Goal: Task Accomplishment & Management: Manage account settings

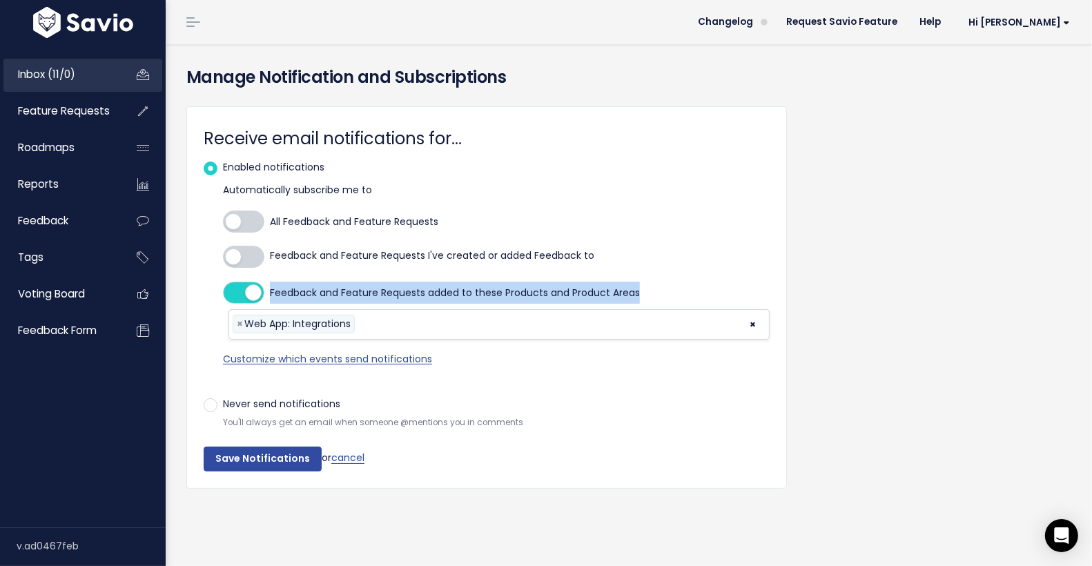
click at [69, 70] on span "Inbox (11/0)" at bounding box center [46, 74] width 57 height 14
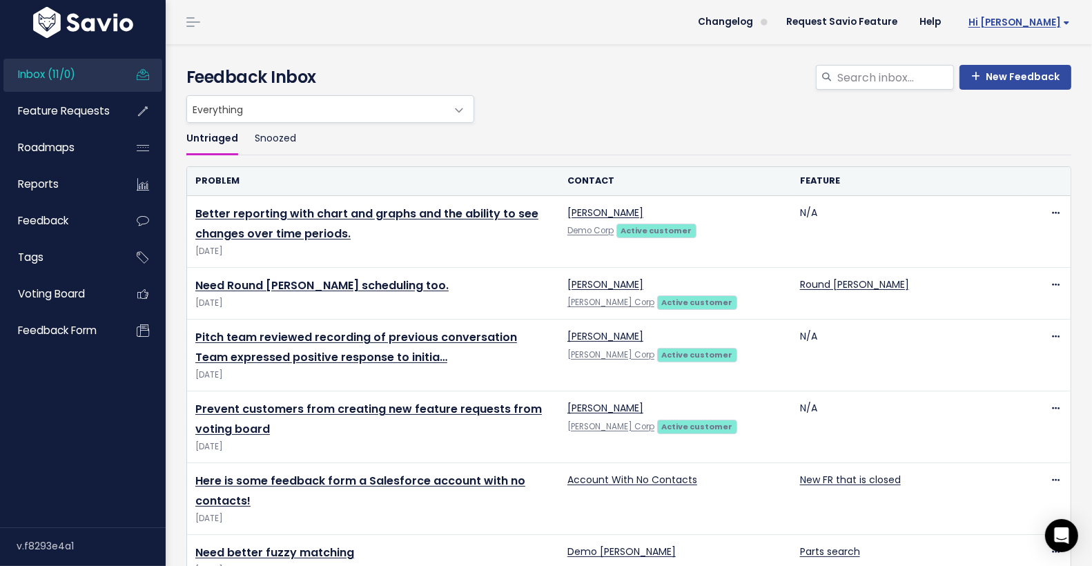
click at [1044, 19] on span "Hi [PERSON_NAME]" at bounding box center [1018, 22] width 101 height 10
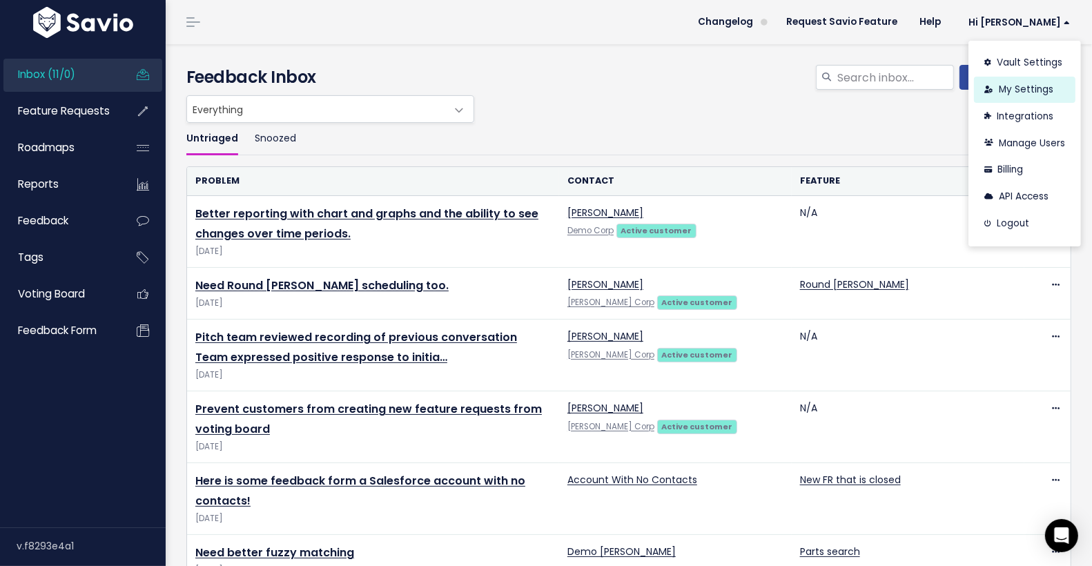
click at [1026, 87] on link "My Settings" at bounding box center [1024, 90] width 101 height 27
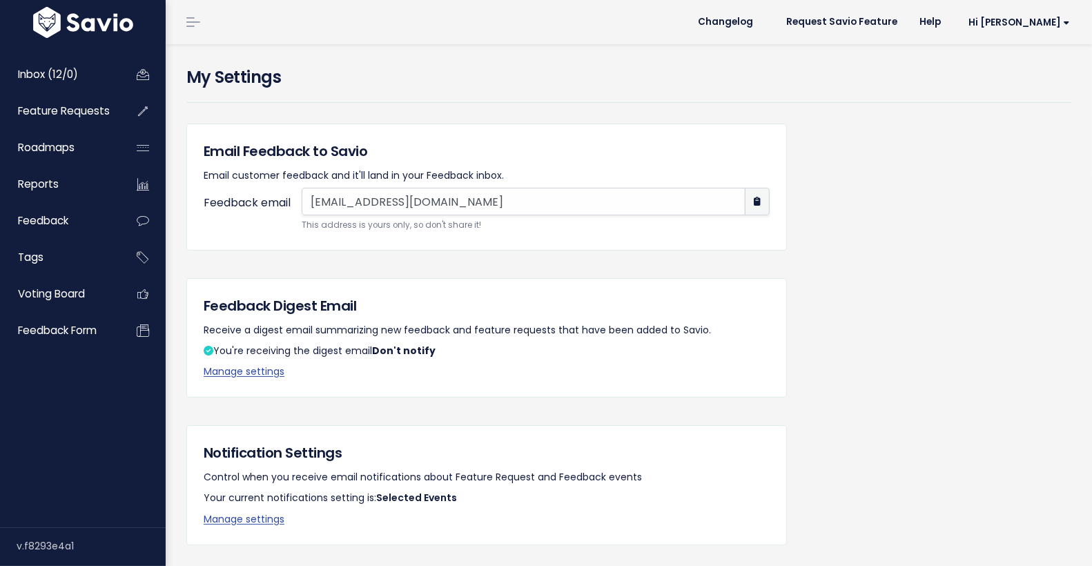
scroll to position [228, 0]
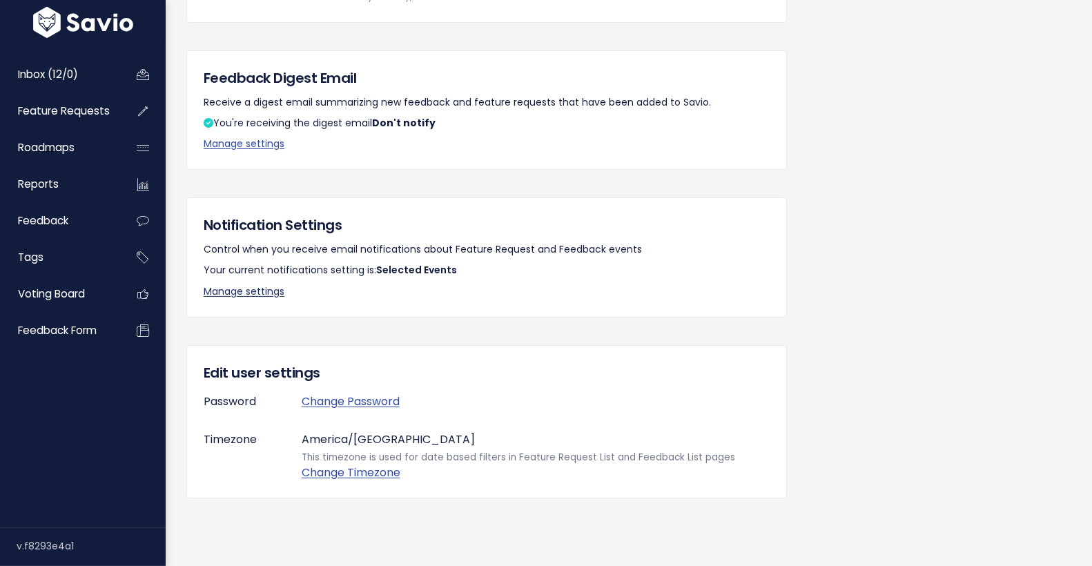
click at [251, 295] on link "Manage settings" at bounding box center [244, 291] width 81 height 14
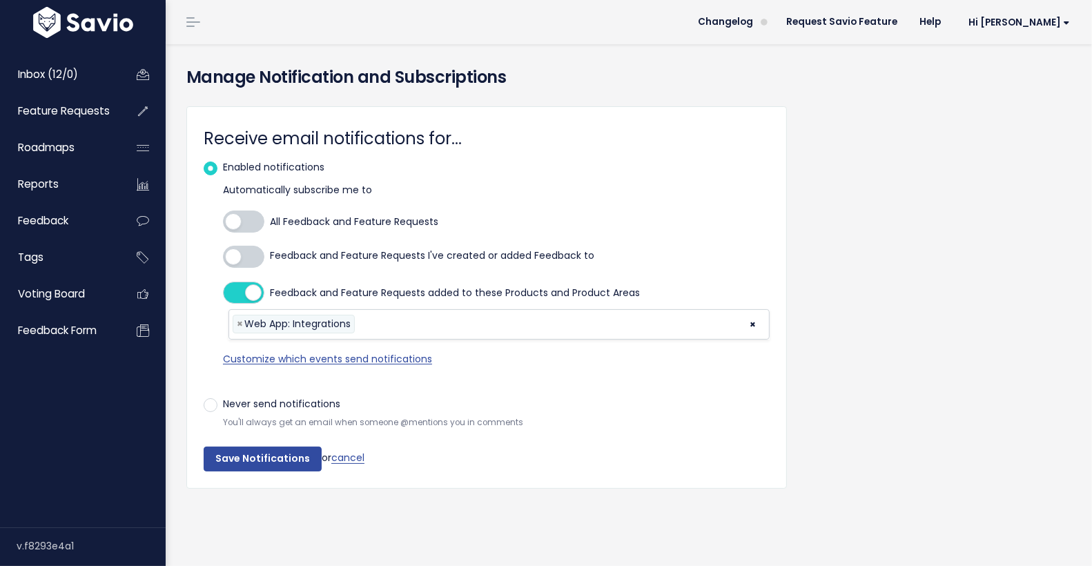
click at [246, 255] on div at bounding box center [243, 257] width 41 height 22
click at [223, 257] on input "Feedback and Feature Requests I've created or added Feedback to" at bounding box center [223, 257] width 0 height 0
click at [253, 214] on div at bounding box center [243, 222] width 41 height 22
click at [223, 222] on input "All Feedback and Feature Requests" at bounding box center [223, 222] width 0 height 0
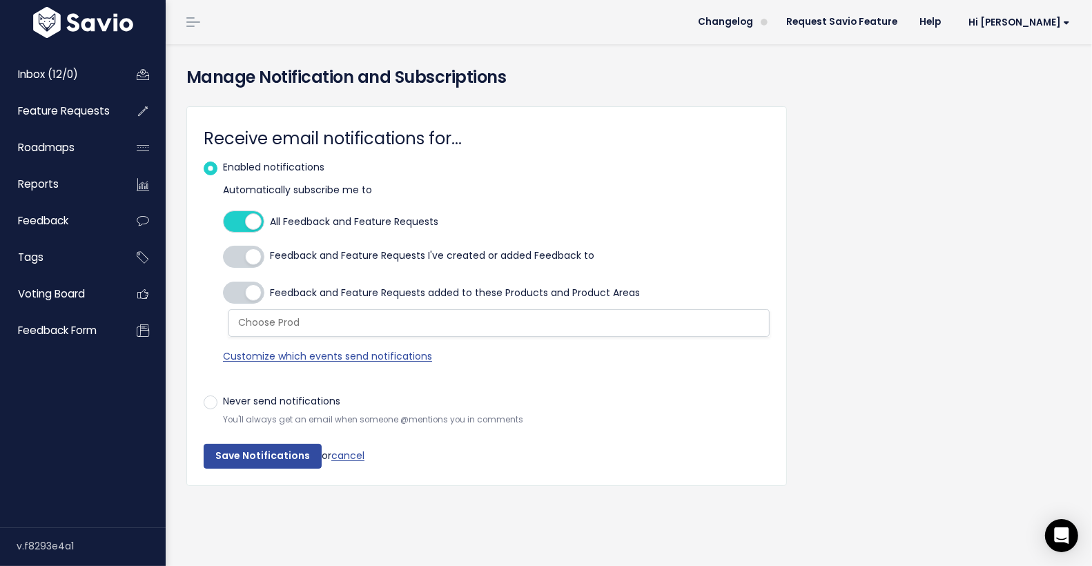
click at [263, 442] on fieldset "Receive email notifications for... Enabled notifications Automatically subscrib…" at bounding box center [487, 284] width 566 height 320
click at [316, 354] on span "Customize which events send notifications" at bounding box center [327, 356] width 209 height 14
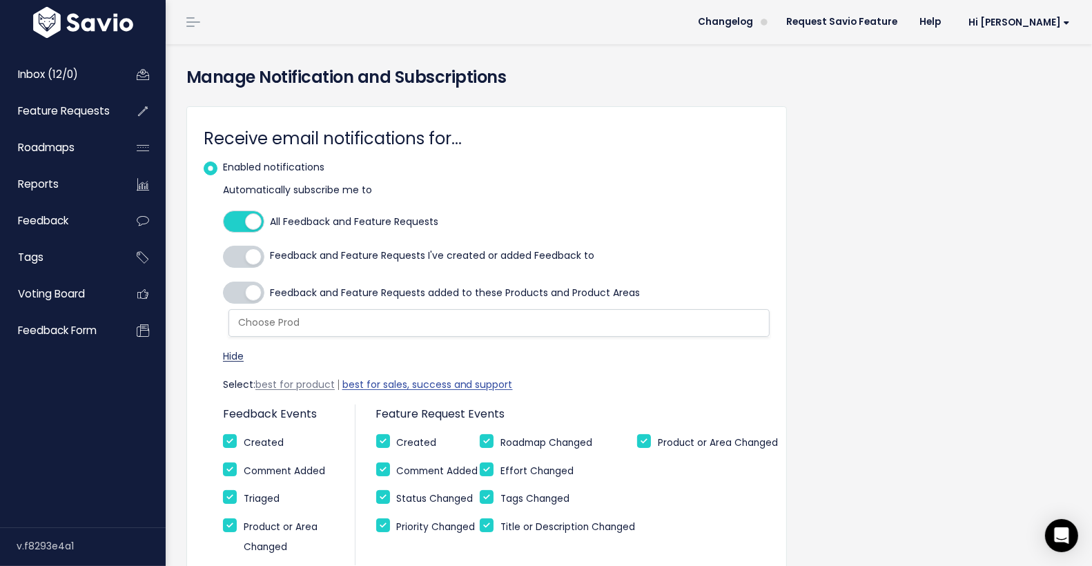
scroll to position [177, 0]
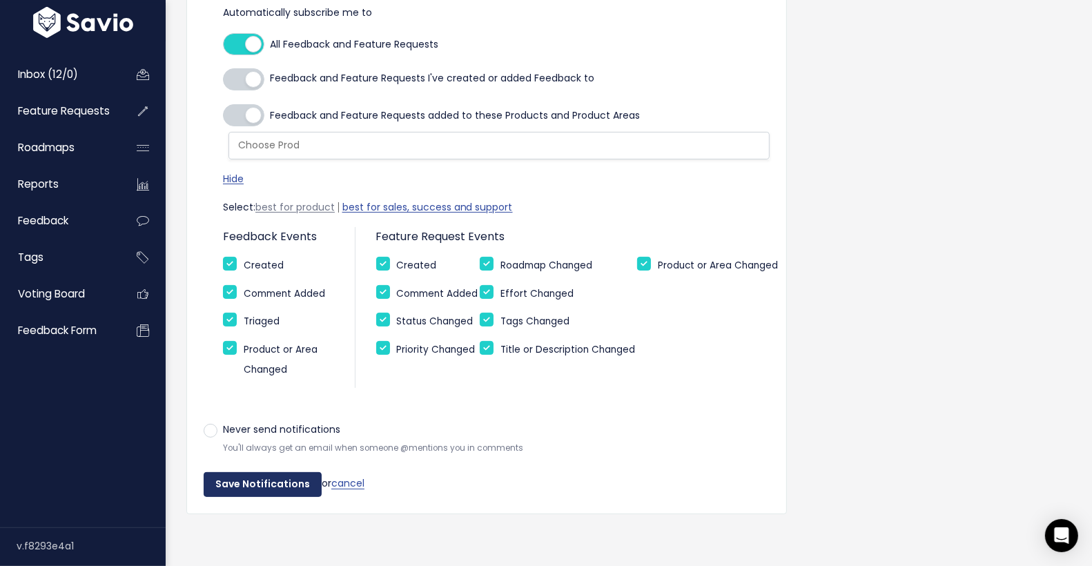
click at [265, 480] on input "Save Notifications" at bounding box center [263, 484] width 118 height 25
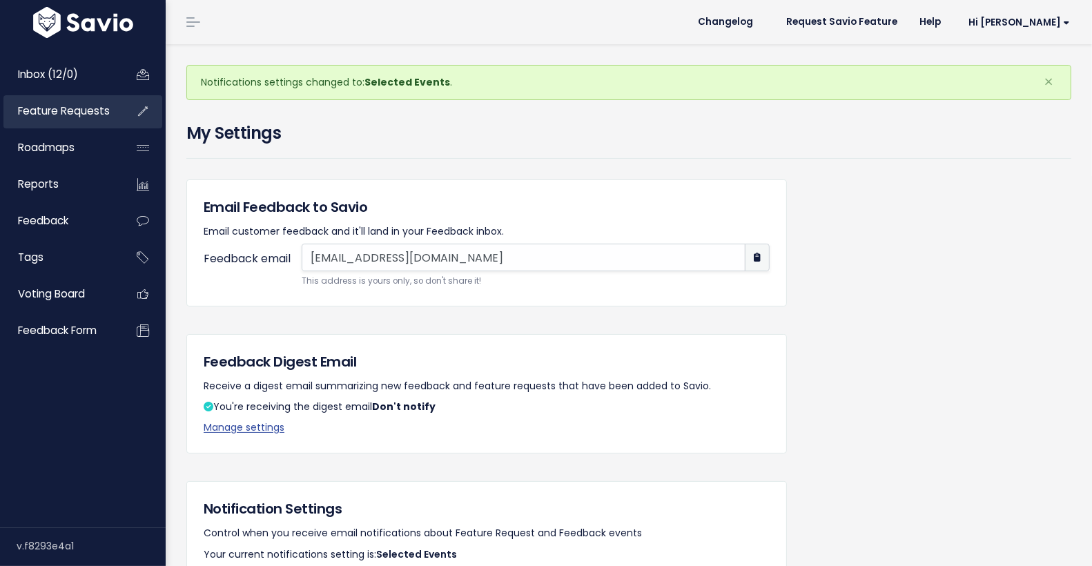
click at [74, 109] on span "Feature Requests" at bounding box center [64, 111] width 92 height 14
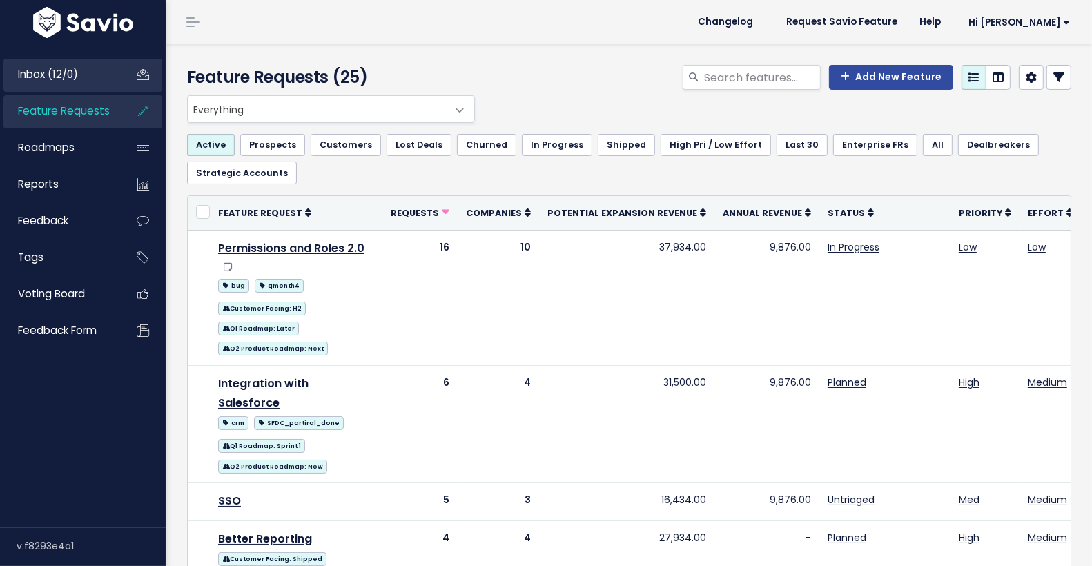
click at [68, 72] on span "Inbox (12/0)" at bounding box center [48, 74] width 60 height 14
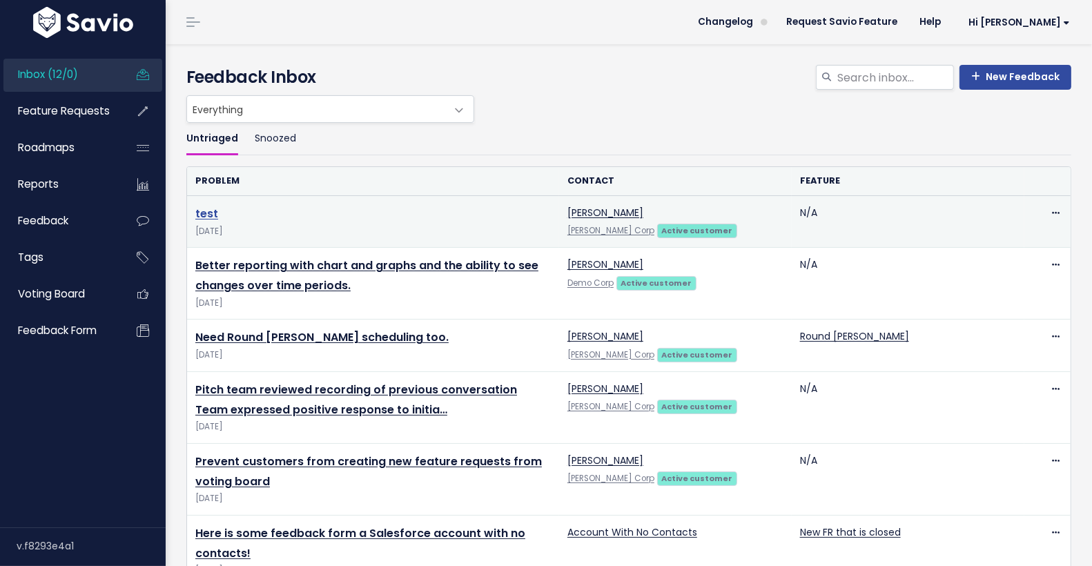
click at [204, 211] on link "test" at bounding box center [206, 214] width 23 height 16
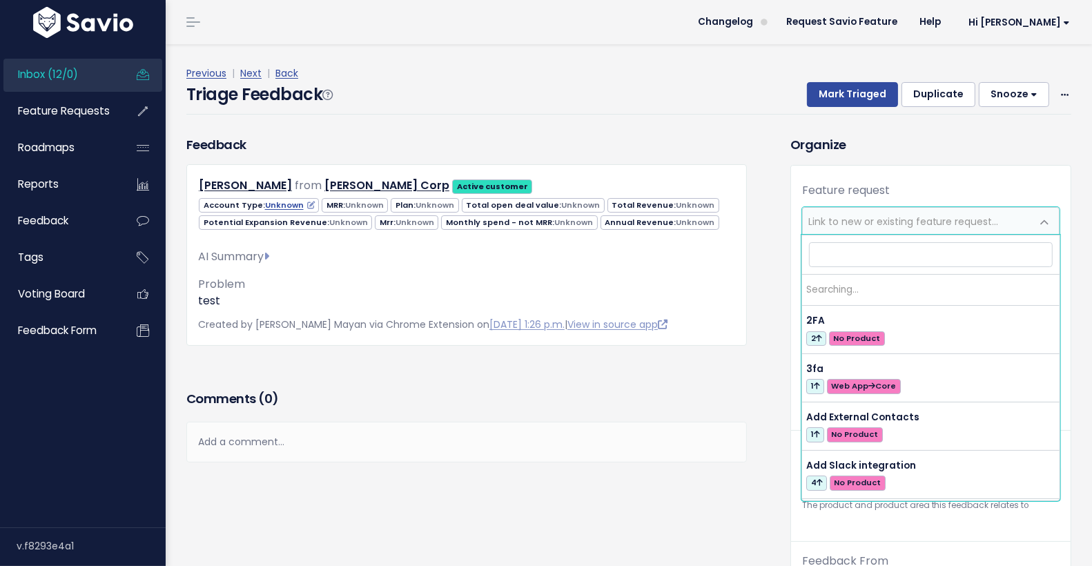
click at [931, 222] on span "Link to new or existing feature request..." at bounding box center [903, 222] width 190 height 14
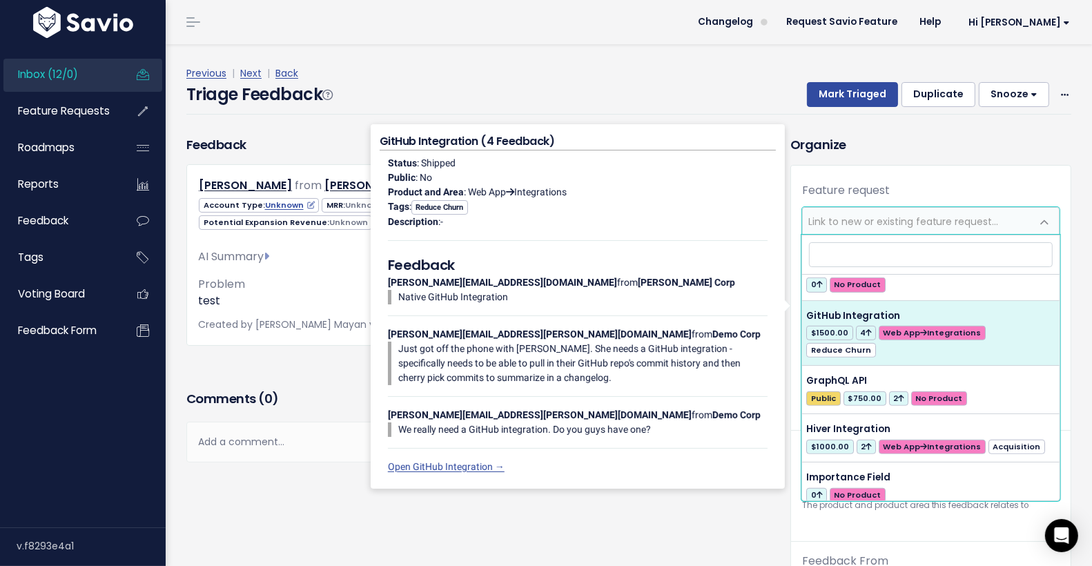
scroll to position [926, 0]
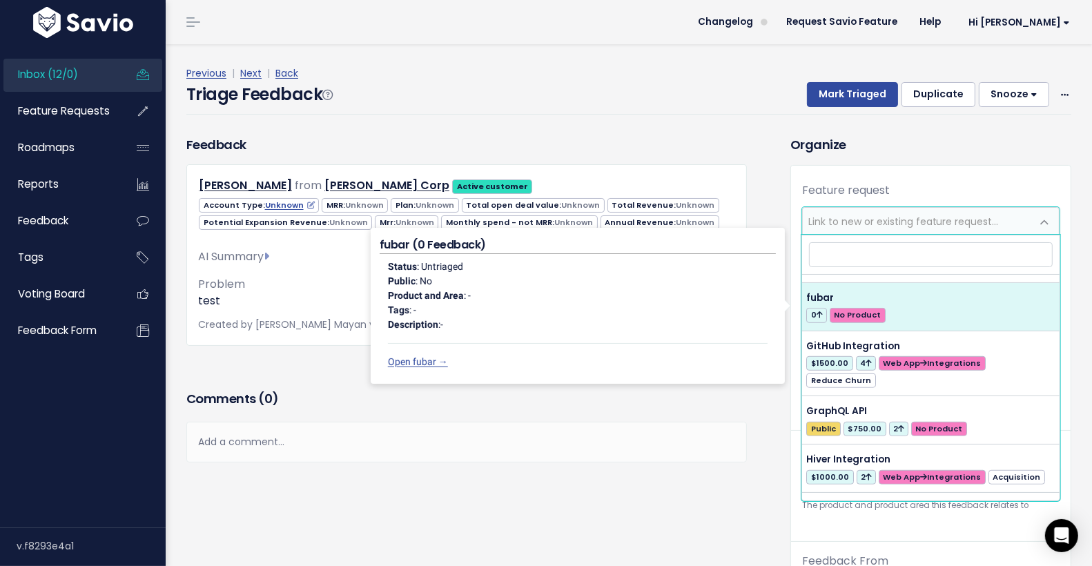
select select "47642"
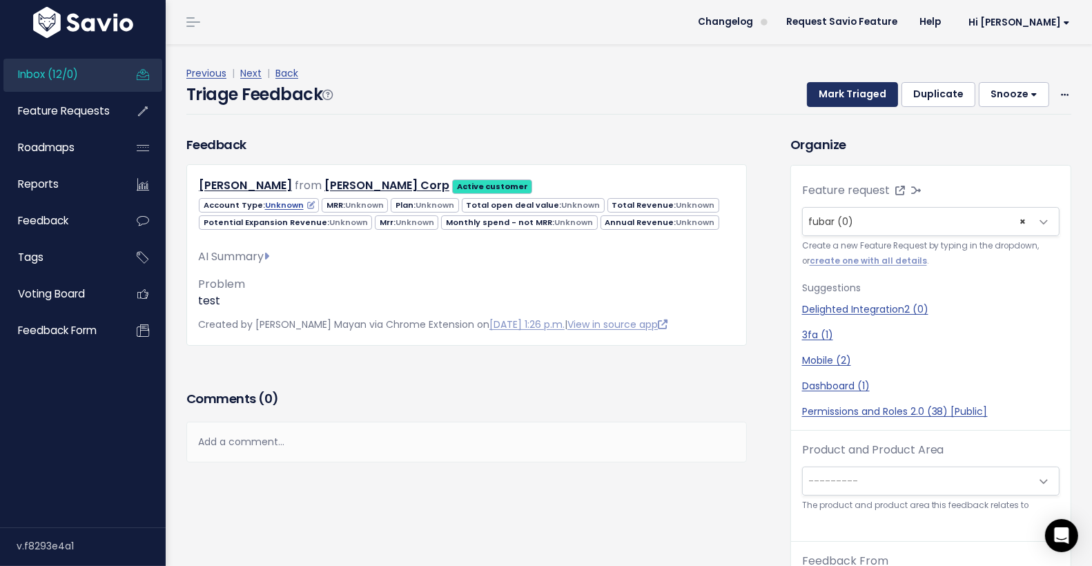
click at [857, 94] on button "Mark Triaged" at bounding box center [852, 94] width 91 height 25
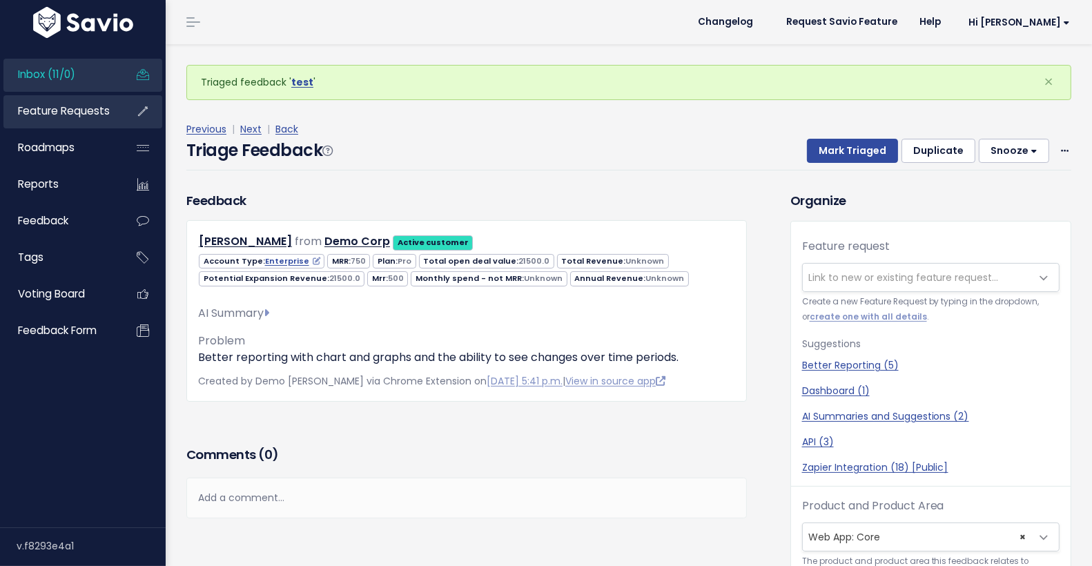
click at [64, 106] on span "Feature Requests" at bounding box center [64, 111] width 92 height 14
click at [298, 77] on link "test" at bounding box center [302, 82] width 22 height 14
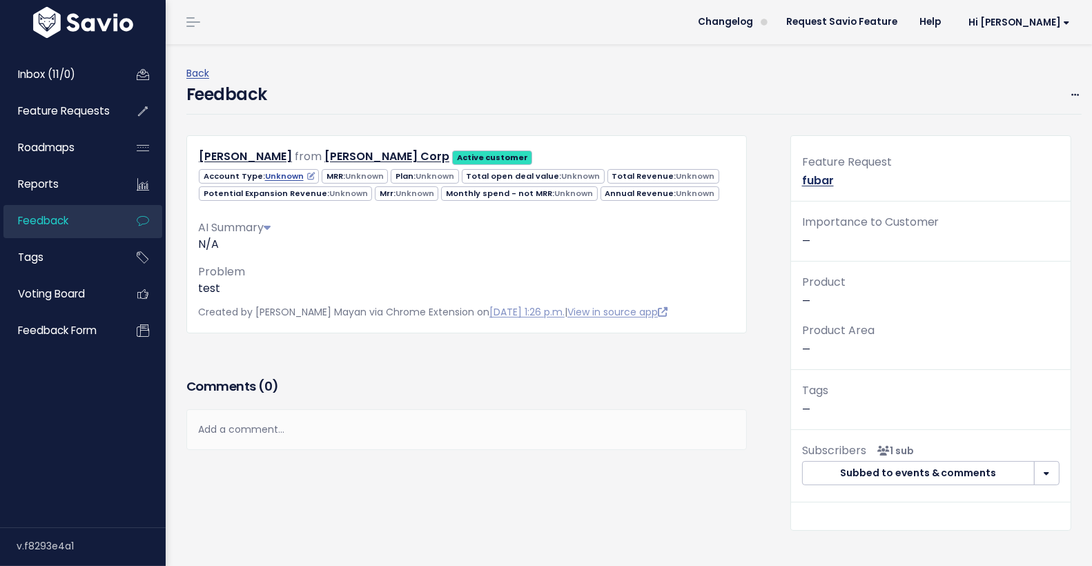
click at [818, 177] on link "fubar" at bounding box center [818, 181] width 32 height 16
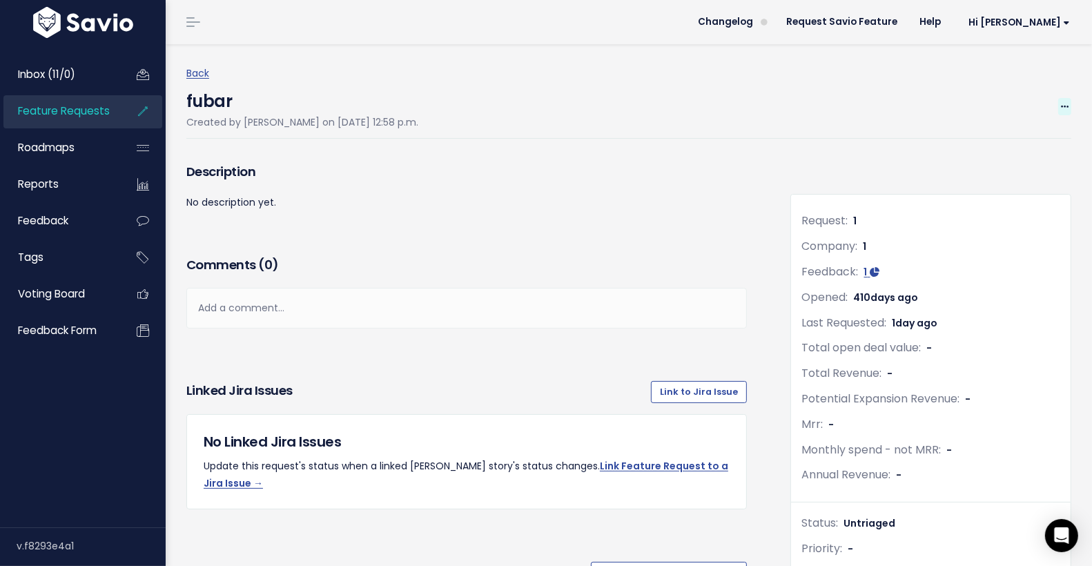
click at [1061, 108] on icon at bounding box center [1065, 107] width 8 height 9
click at [1015, 153] on link "Edit" at bounding box center [1018, 145] width 102 height 27
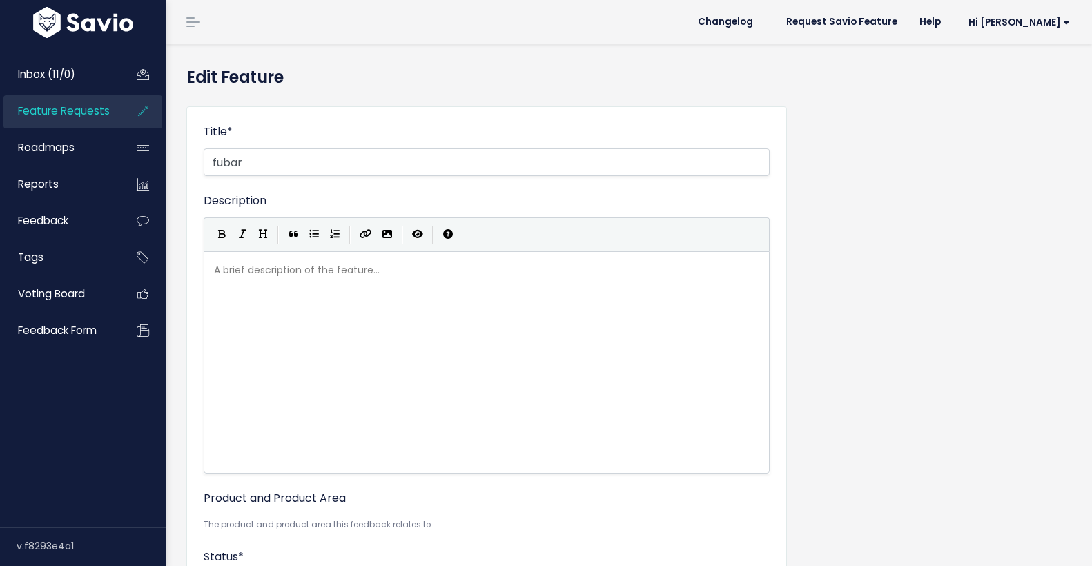
select select
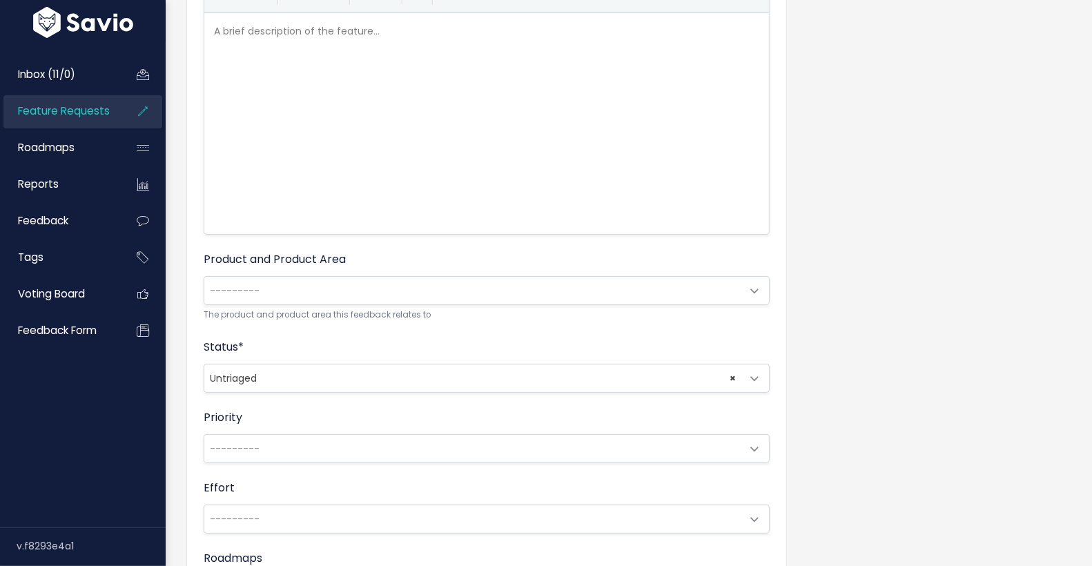
scroll to position [279, 0]
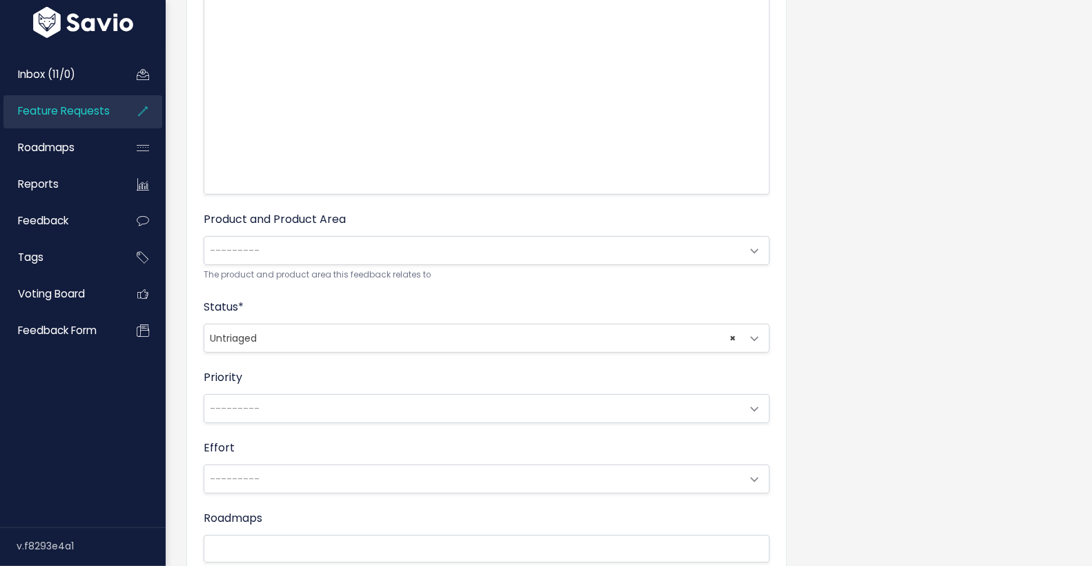
click at [293, 337] on span "× Untriaged" at bounding box center [472, 338] width 537 height 28
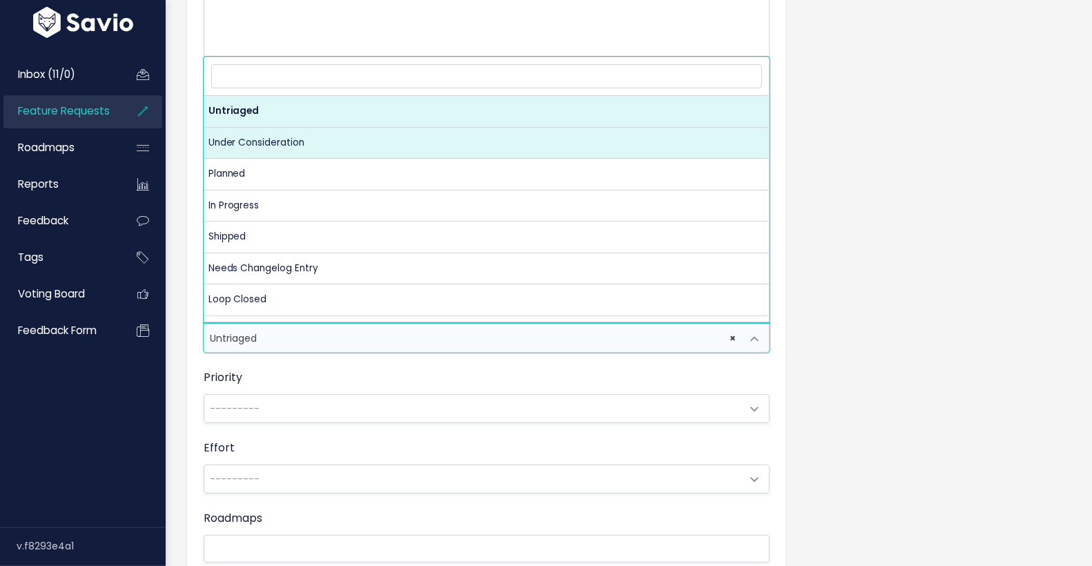
select select "UNDER_CONSIDERATION"
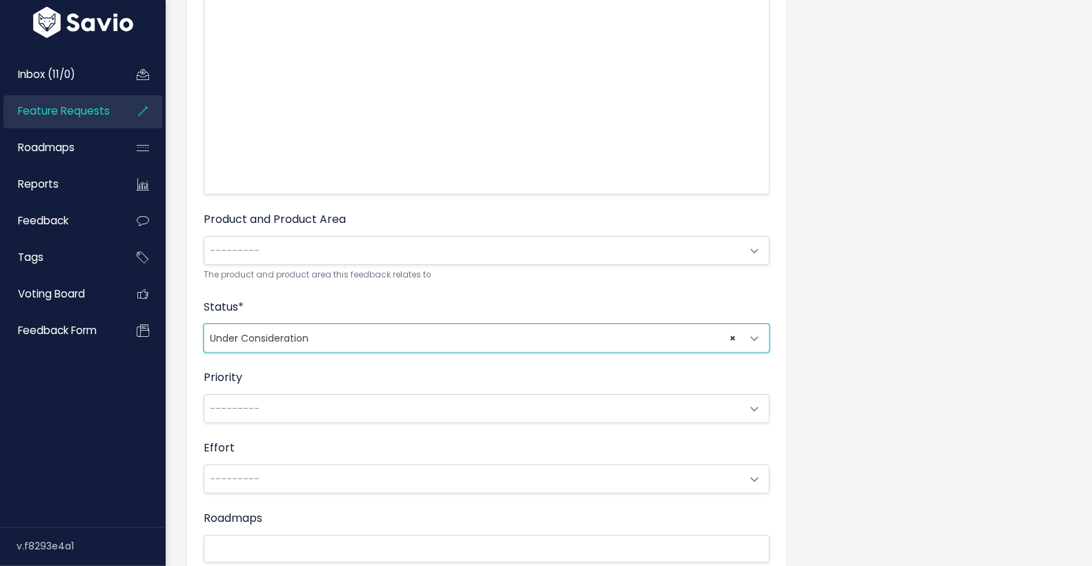
scroll to position [523, 0]
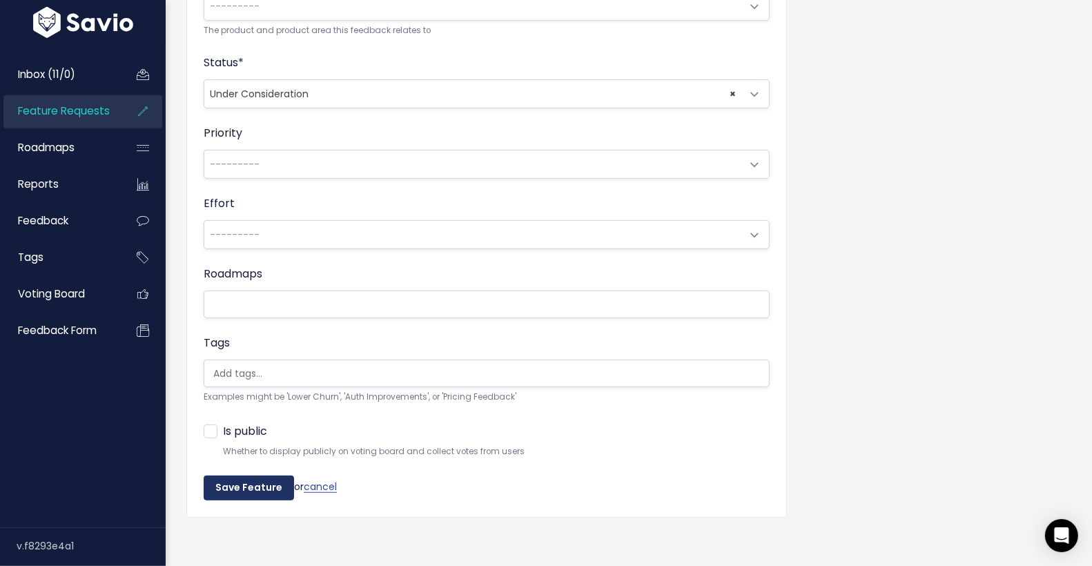
click at [247, 476] on input "Save Feature" at bounding box center [249, 488] width 90 height 25
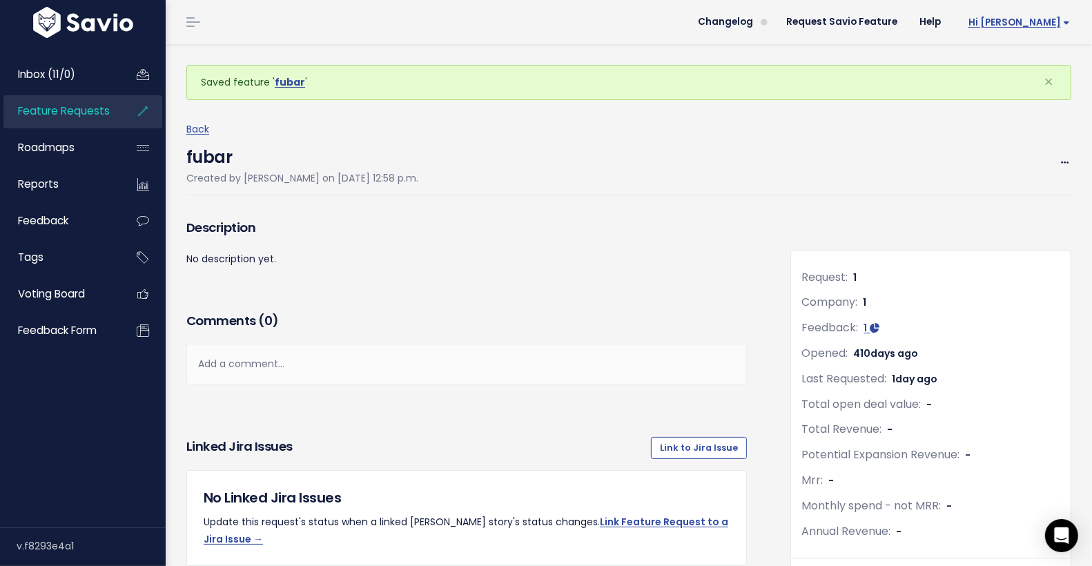
click at [1024, 26] on span "Hi [PERSON_NAME]" at bounding box center [1018, 22] width 101 height 10
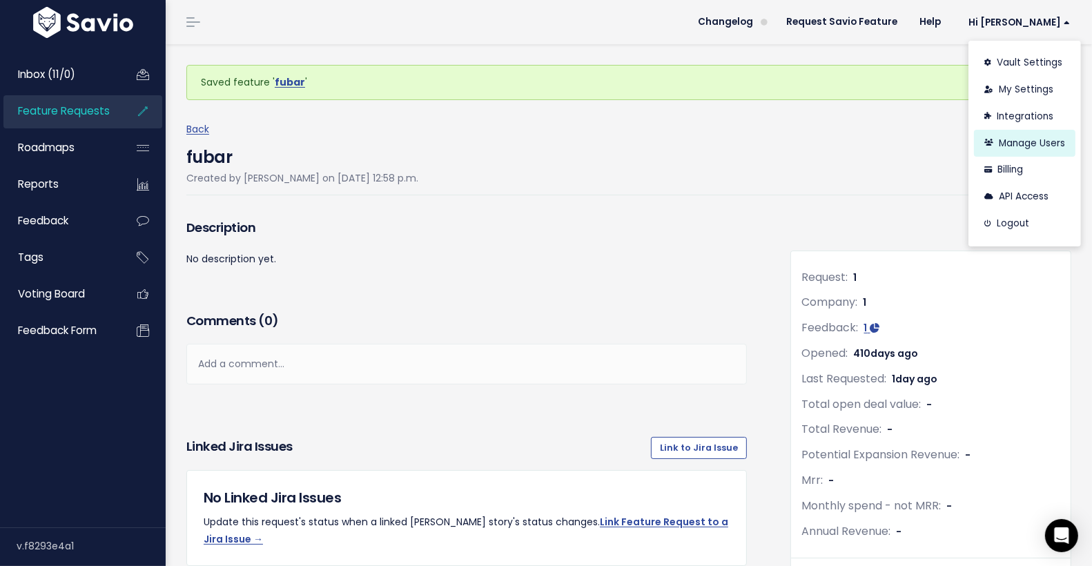
click at [1014, 139] on link "Manage Users" at bounding box center [1024, 143] width 101 height 27
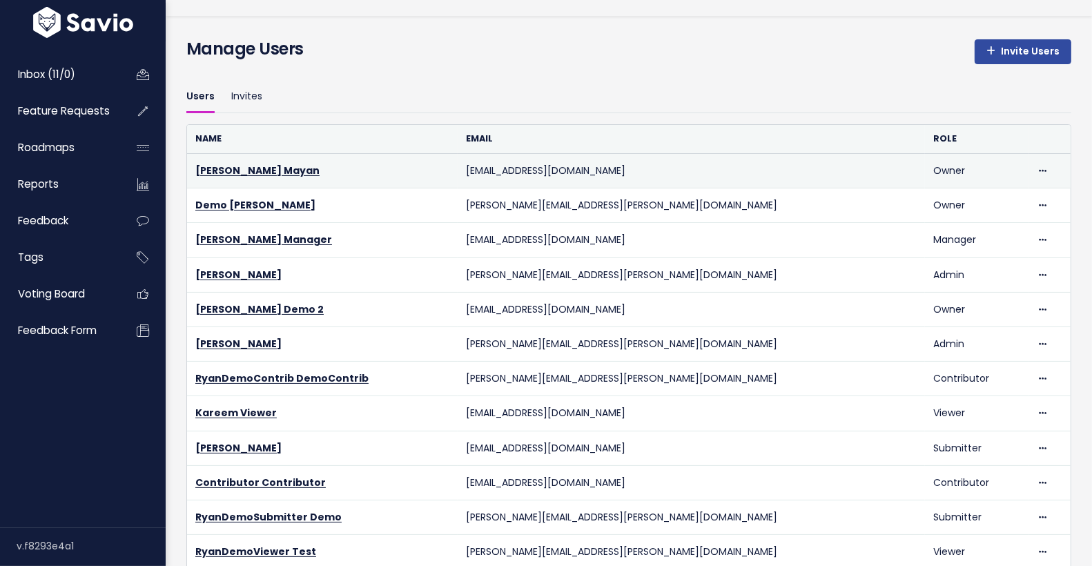
scroll to position [29, 0]
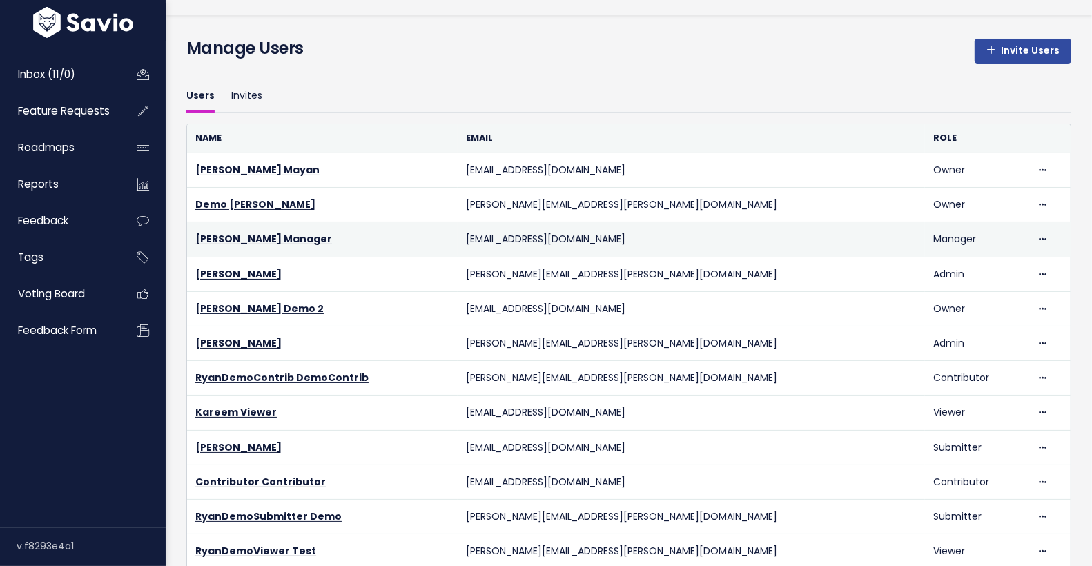
click at [581, 235] on td "k+manager@savio.io" at bounding box center [691, 239] width 467 height 35
copy tr "k+manager@savio.io"
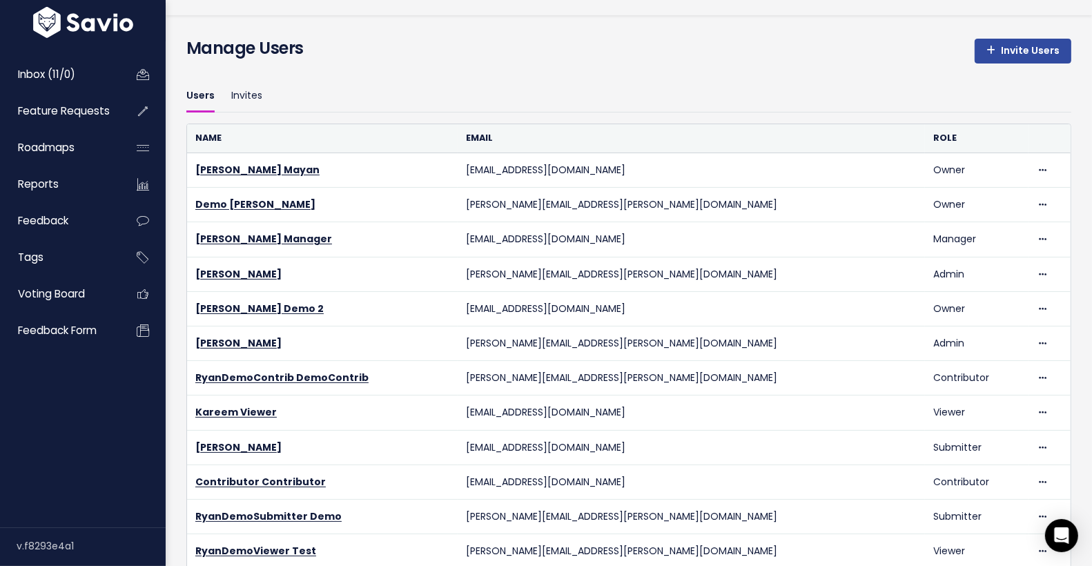
scroll to position [0, 0]
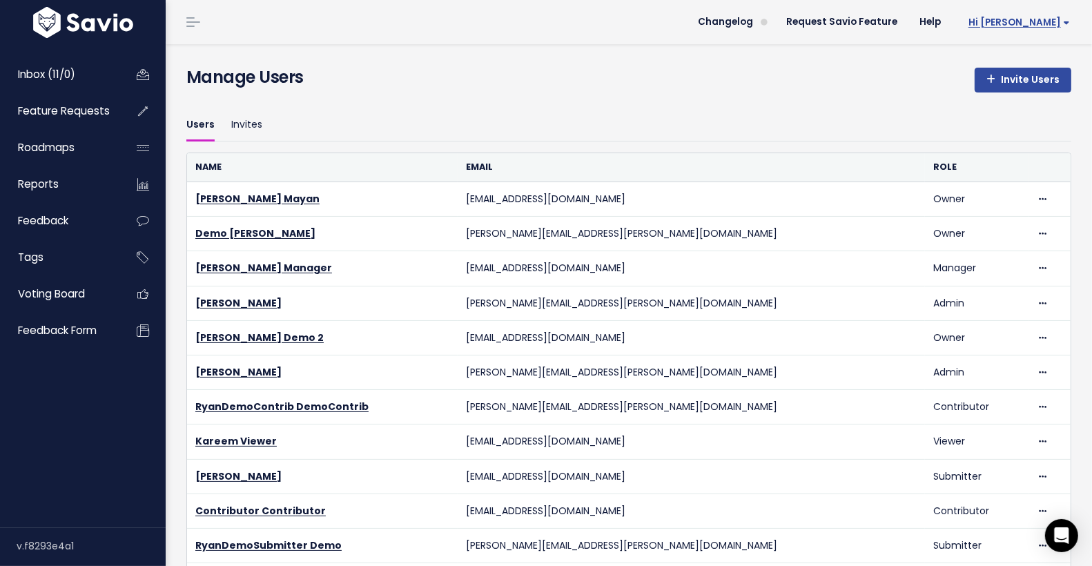
click at [1041, 23] on span "Hi [PERSON_NAME]" at bounding box center [1018, 22] width 101 height 10
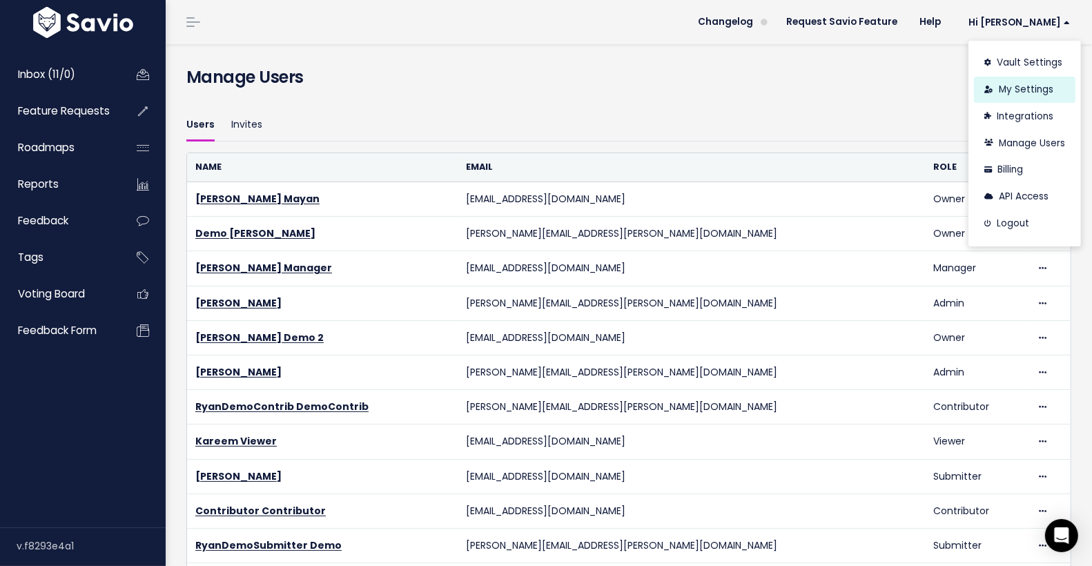
click at [1024, 86] on link "My Settings" at bounding box center [1024, 90] width 101 height 27
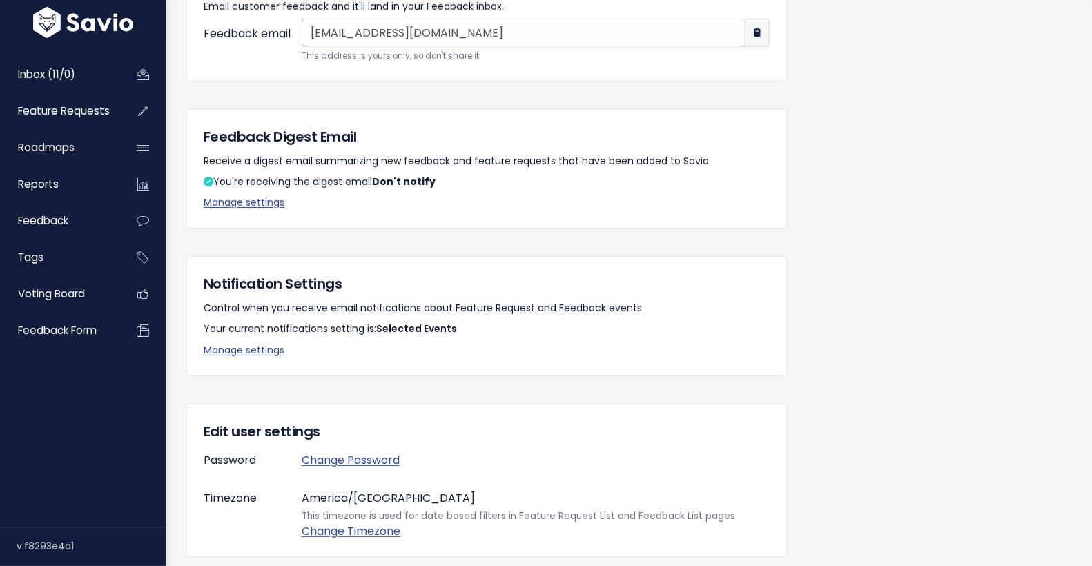
scroll to position [228, 0]
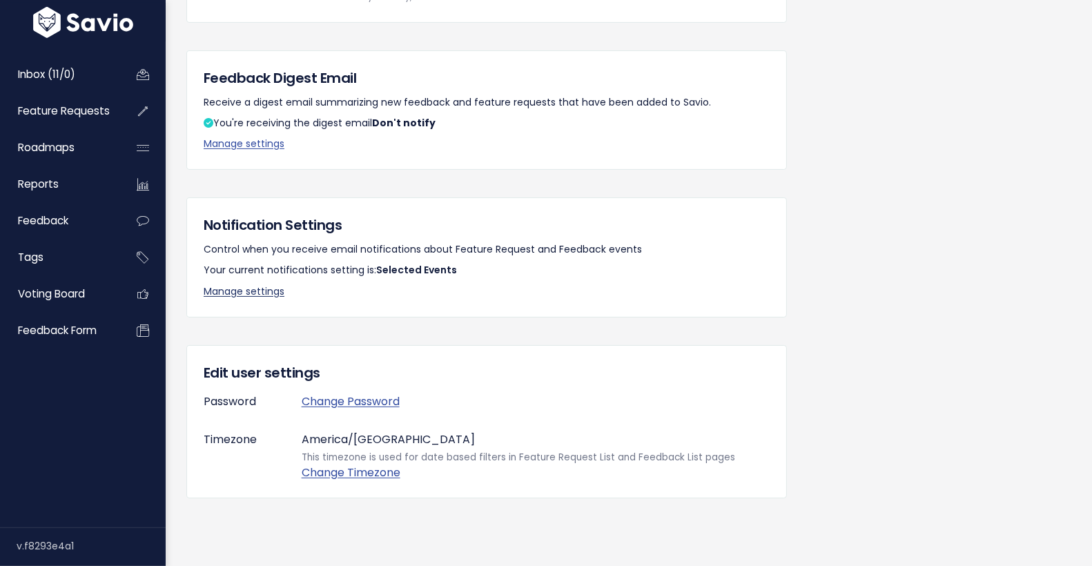
click at [258, 286] on link "Manage settings" at bounding box center [244, 291] width 81 height 14
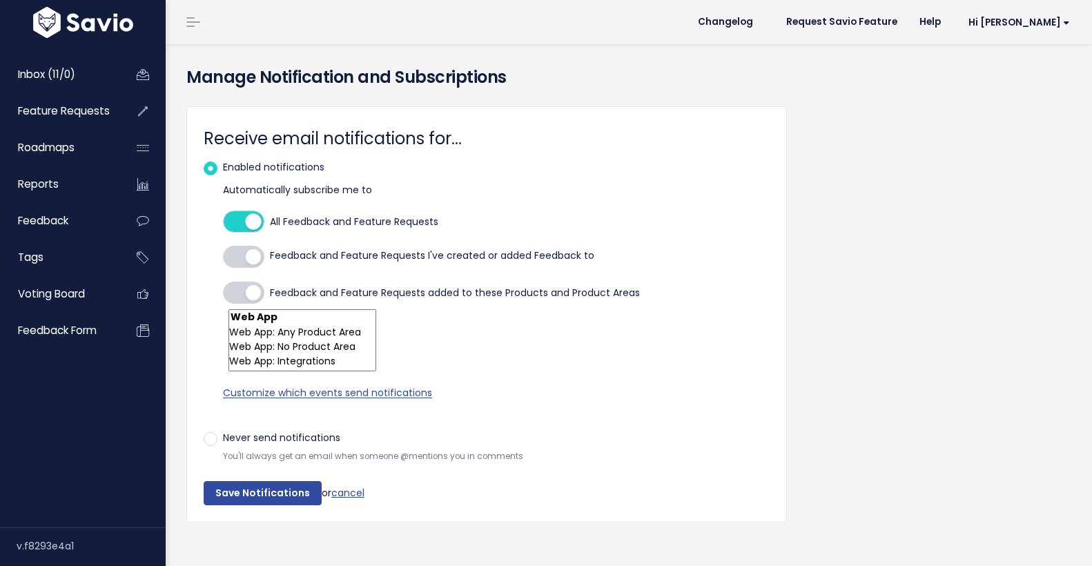
select select
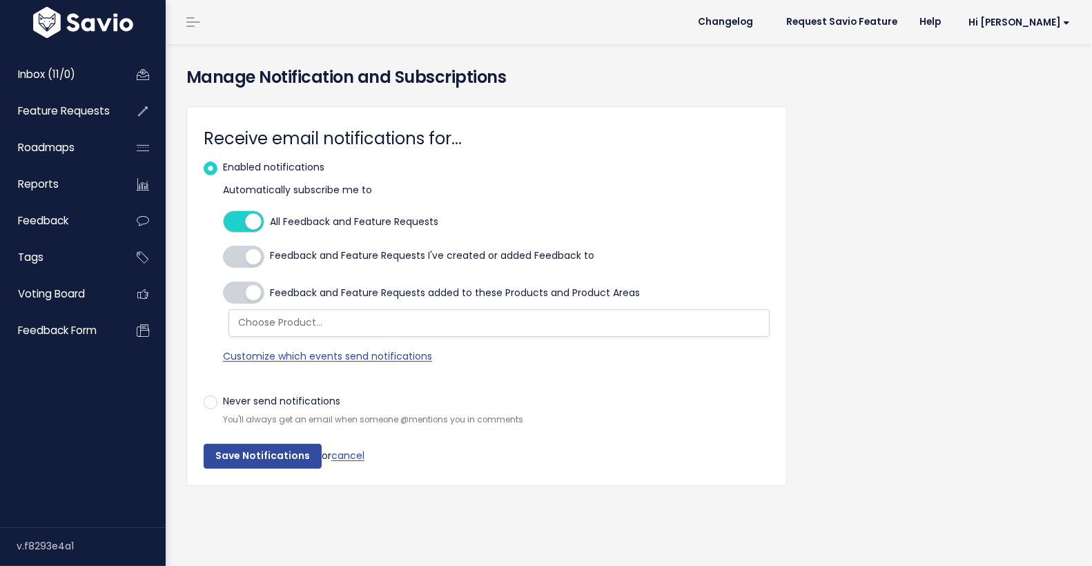
click at [247, 255] on div at bounding box center [243, 257] width 41 height 22
click at [246, 222] on div at bounding box center [243, 222] width 41 height 22
click at [223, 222] on input "All Feedback and Feature Requests" at bounding box center [223, 222] width 0 height 0
click at [245, 292] on div at bounding box center [243, 293] width 41 height 22
click at [223, 293] on input "Feedback and Feature Requests added to these Products and Product Areas" at bounding box center [223, 293] width 0 height 0
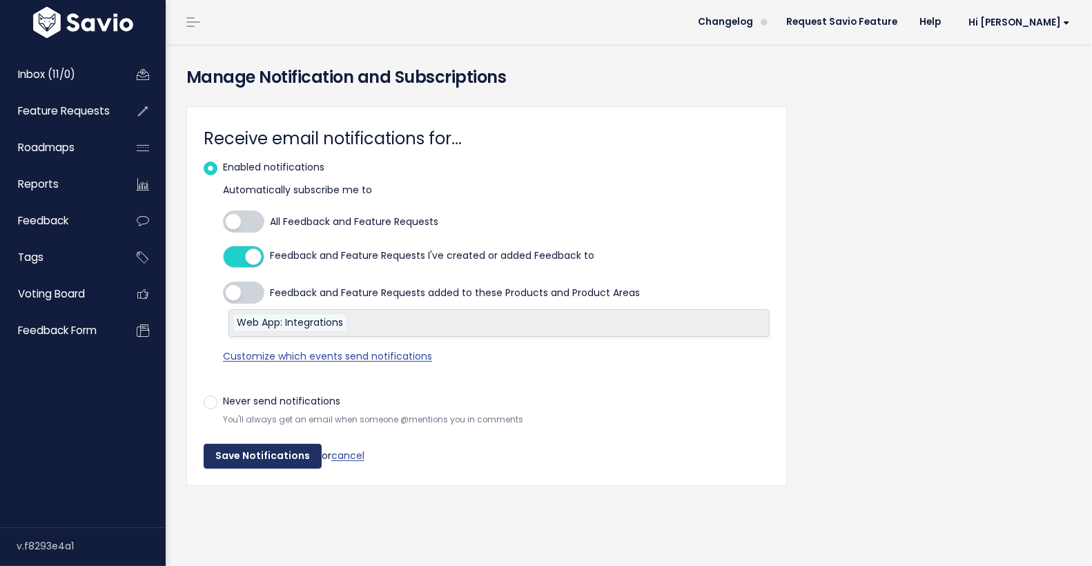
click at [254, 454] on input "Save Notifications" at bounding box center [263, 456] width 118 height 25
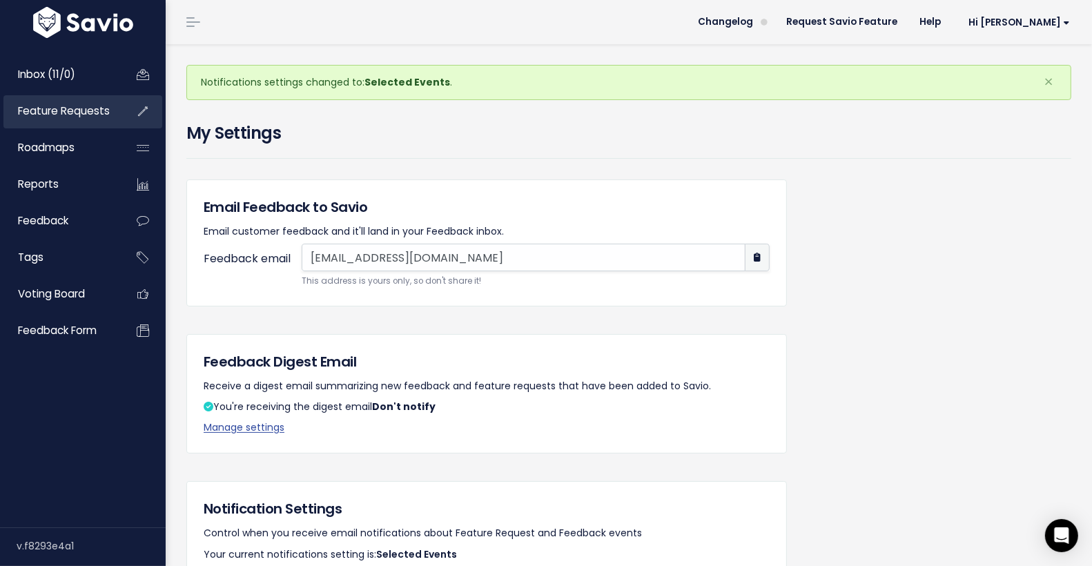
click at [81, 101] on link "Feature Requests" at bounding box center [58, 111] width 111 height 32
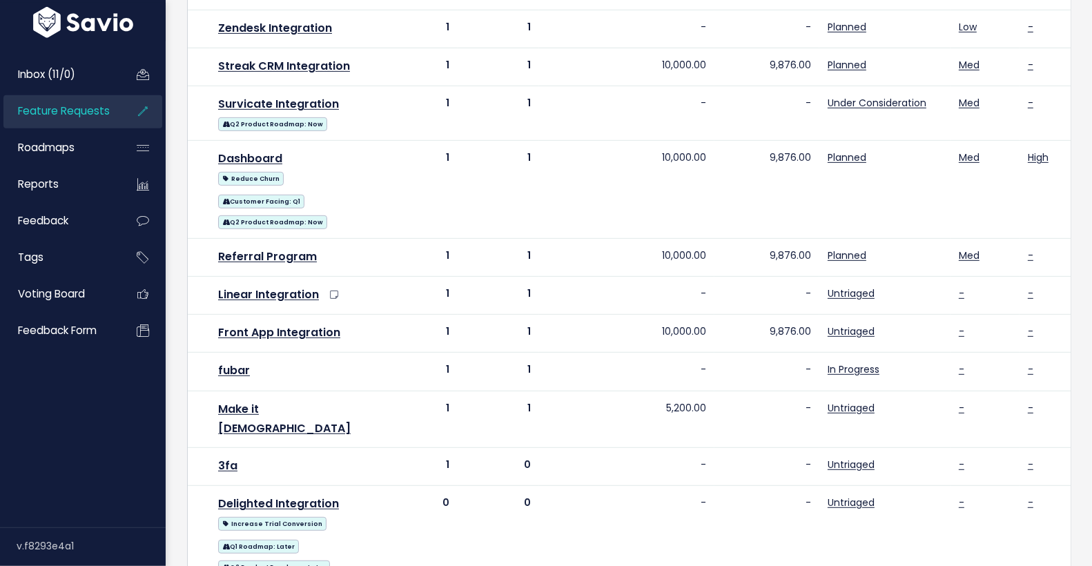
scroll to position [830, 0]
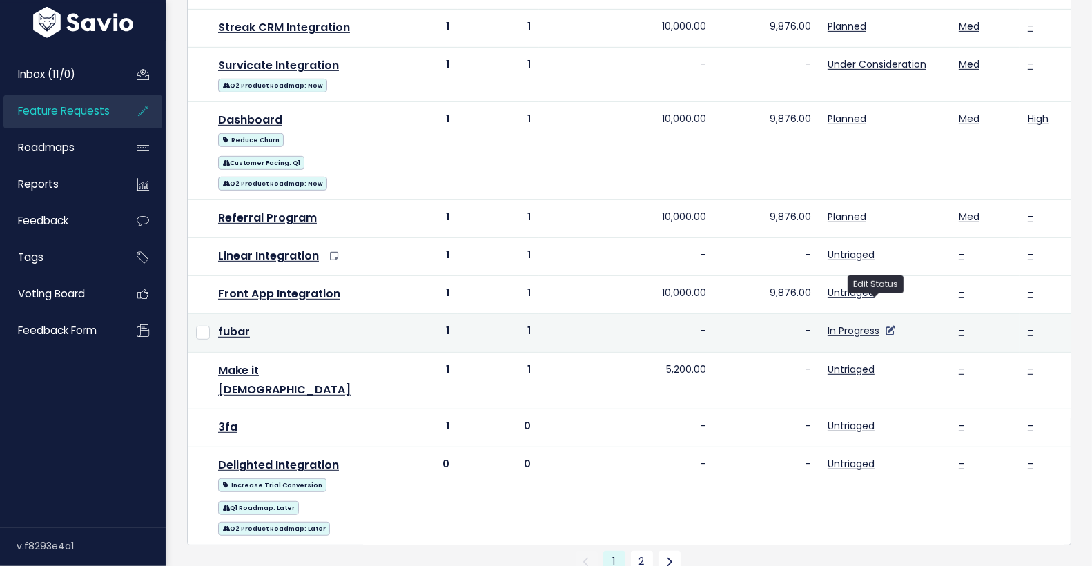
click at [885, 326] on icon at bounding box center [890, 331] width 10 height 10
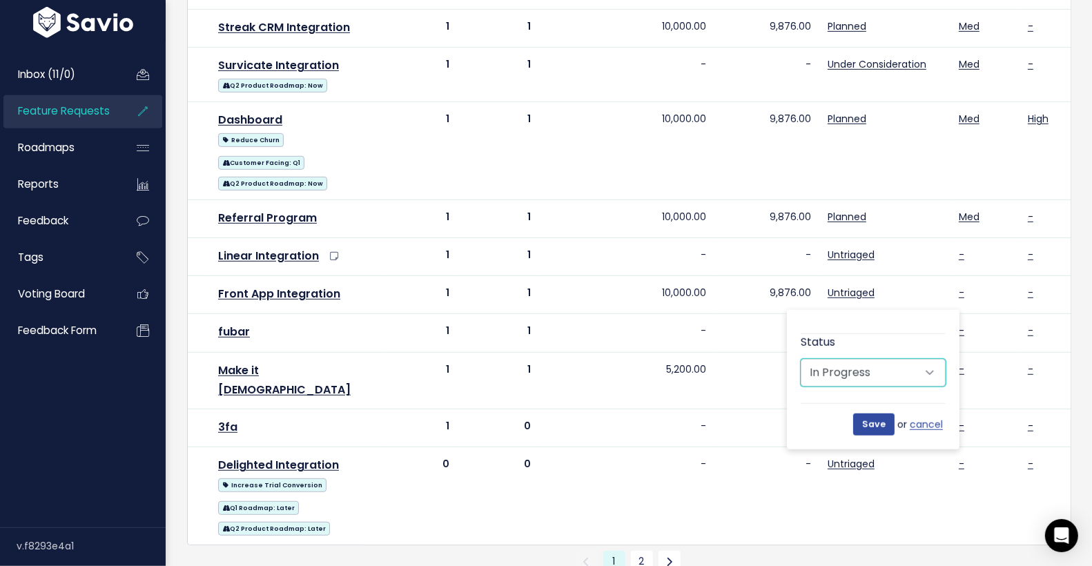
click at [844, 367] on select "Untriaged Under Consideration Planned In Progress Shipped Needs Changelog Entry…" at bounding box center [873, 373] width 145 height 28
select select "SHIPPED"
click at [801, 359] on select "Untriaged Under Consideration Planned In Progress Shipped Needs Changelog Entry…" at bounding box center [873, 373] width 145 height 28
click at [880, 421] on input "Save" at bounding box center [873, 424] width 41 height 22
